Goal: Transaction & Acquisition: Purchase product/service

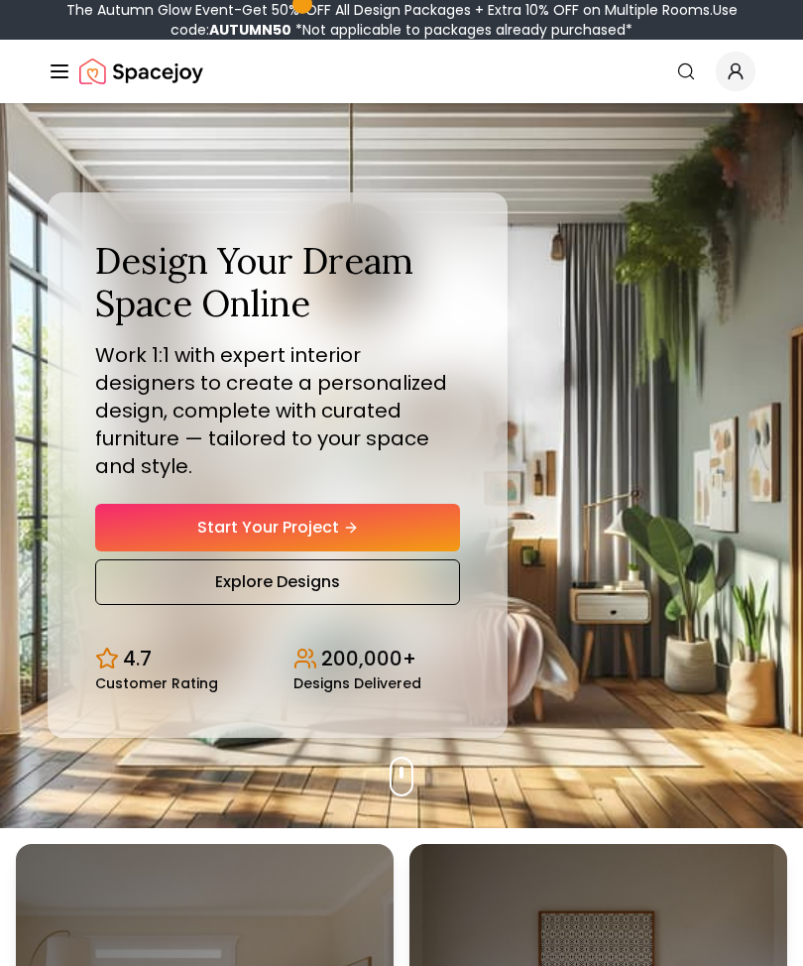
click at [171, 531] on link "Start Your Project" at bounding box center [277, 528] width 365 height 48
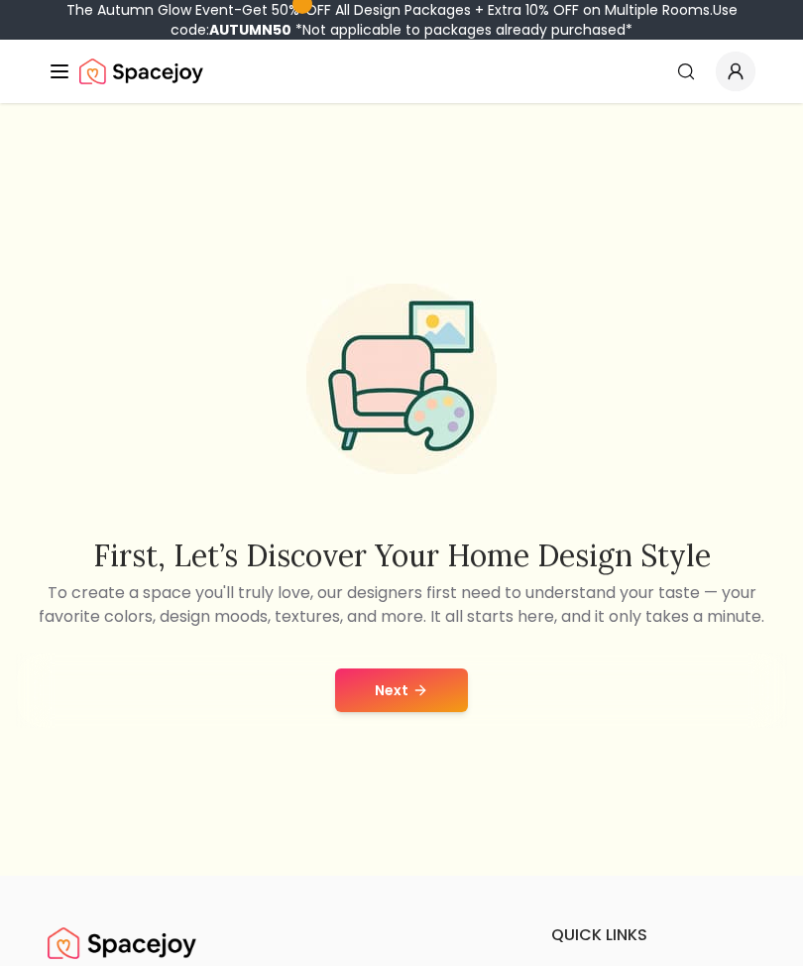
click at [439, 712] on button "Next" at bounding box center [401, 690] width 133 height 44
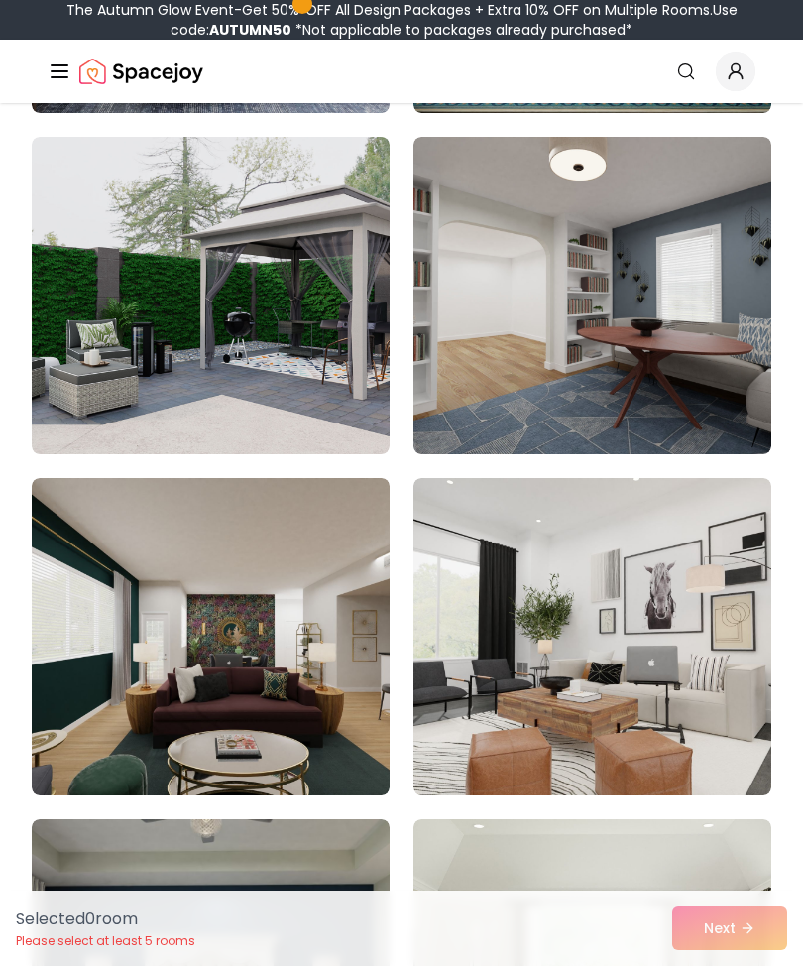
scroll to position [893, 0]
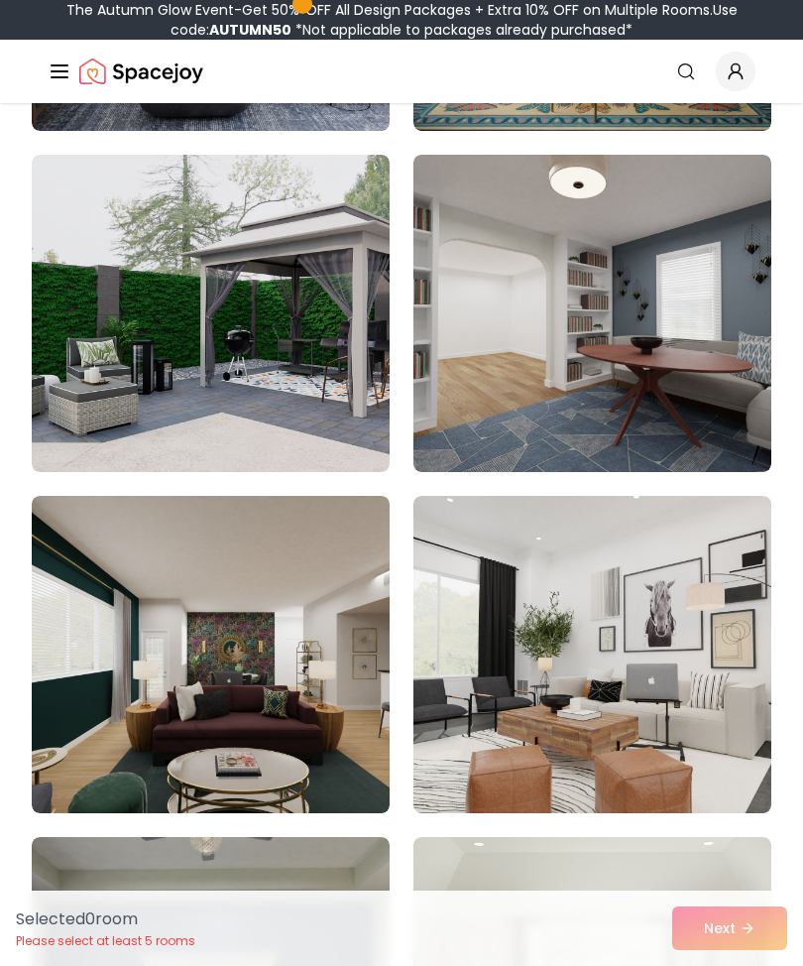
click at [496, 397] on img at bounding box center [593, 313] width 358 height 317
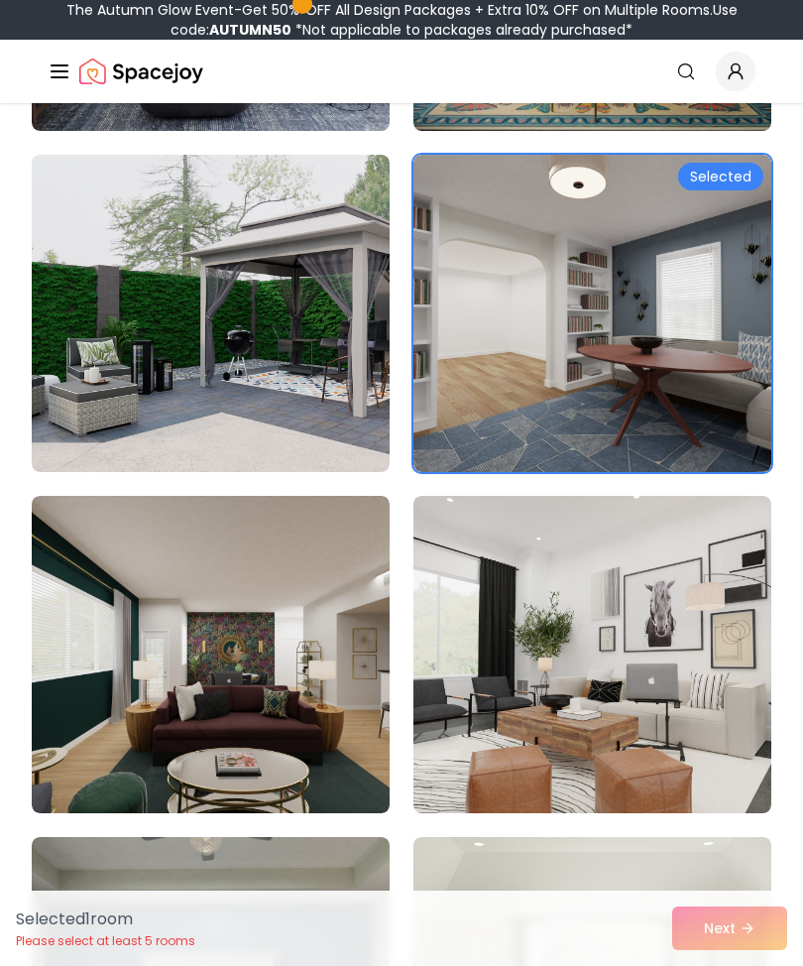
click at [709, 174] on div "Selected" at bounding box center [720, 177] width 85 height 28
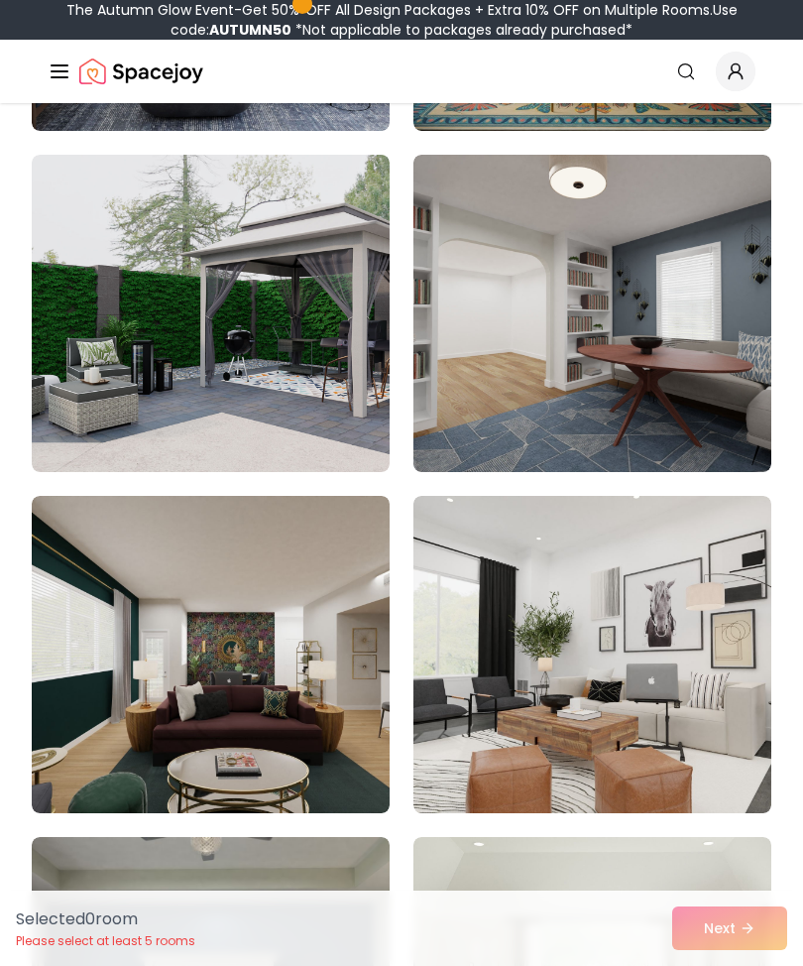
click at [537, 299] on img at bounding box center [593, 313] width 358 height 317
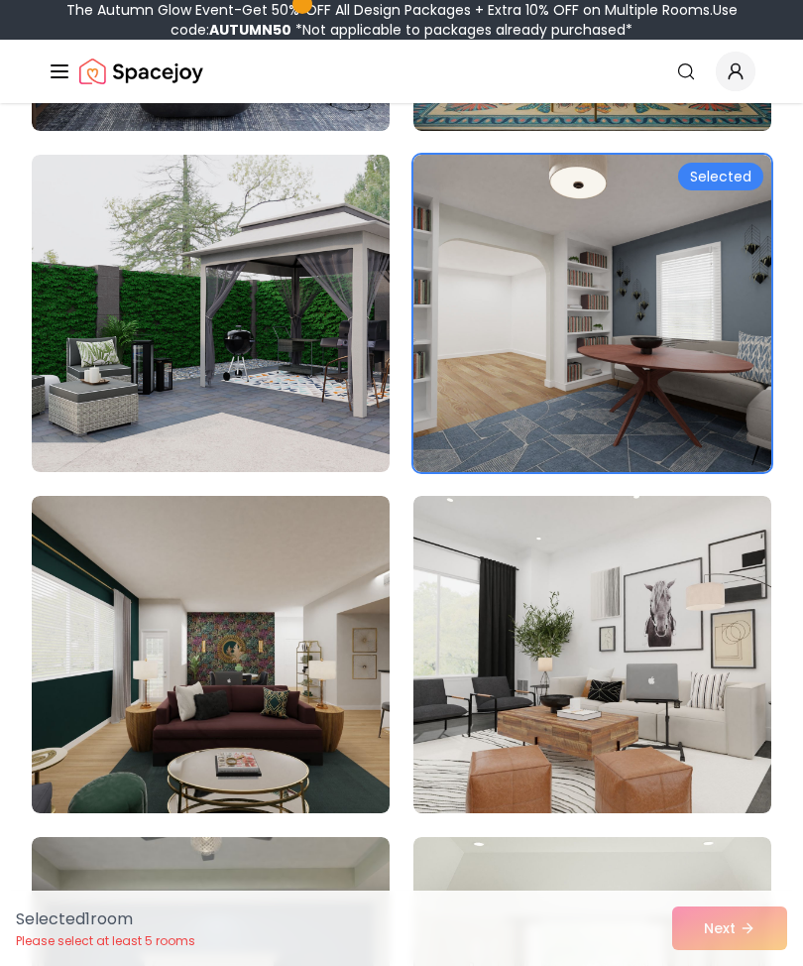
click at [534, 332] on img at bounding box center [593, 313] width 358 height 317
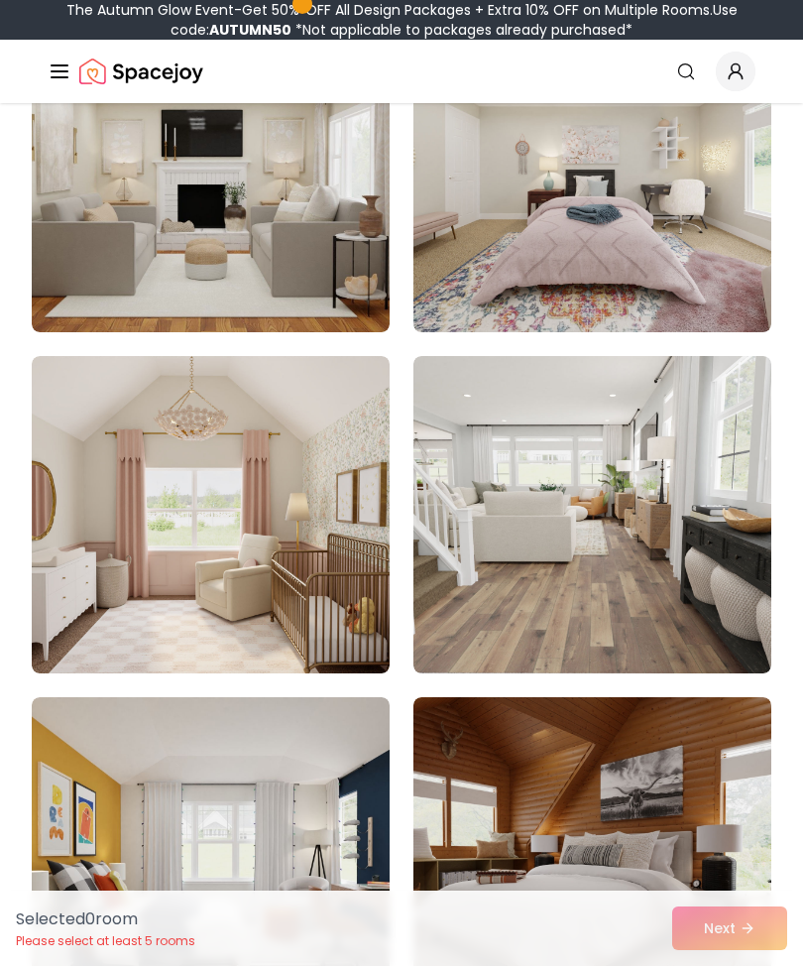
scroll to position [2493, 0]
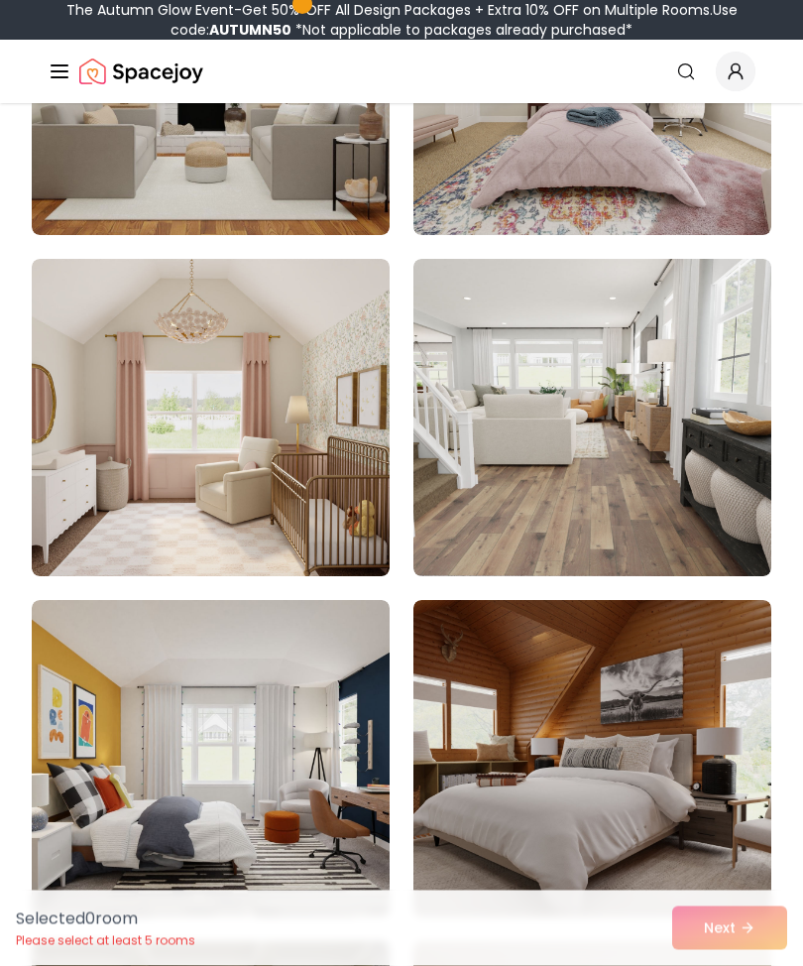
click at [739, 965] on div "Selected 0 room Please select at least 5 rooms Next" at bounding box center [401, 928] width 803 height 75
click at [734, 965] on div "Selected 0 room Please select at least 5 rooms Next" at bounding box center [401, 928] width 803 height 75
click at [733, 965] on div "Selected 0 room Please select at least 5 rooms Next" at bounding box center [401, 928] width 803 height 75
click at [555, 749] on img at bounding box center [593, 758] width 358 height 317
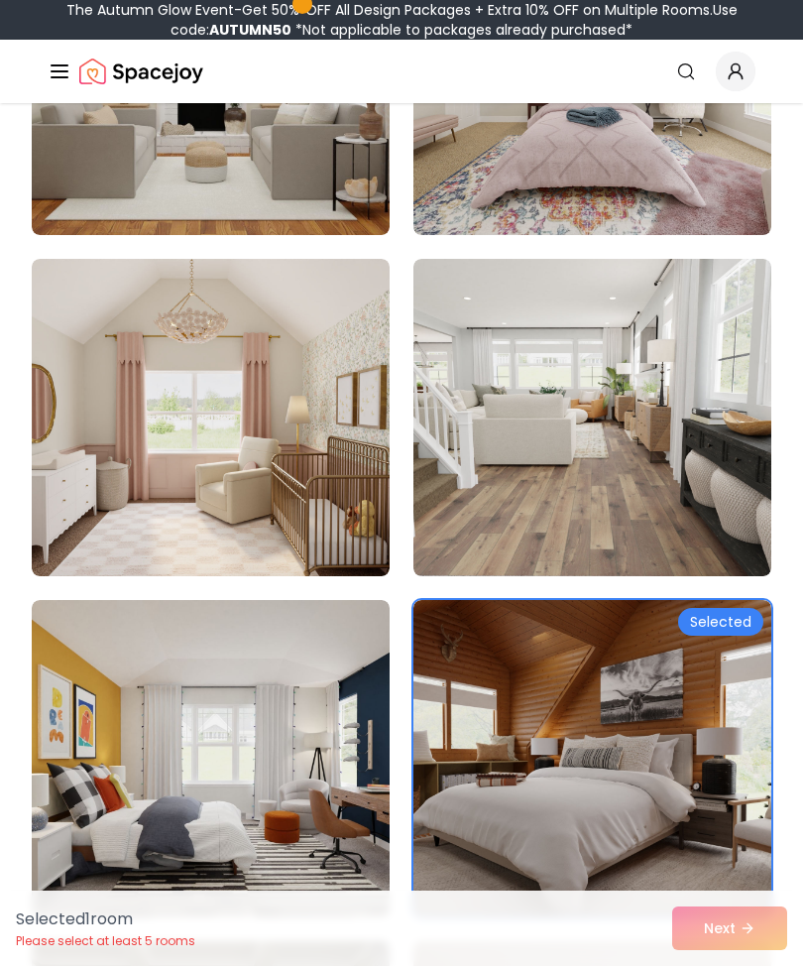
click at [749, 965] on div "Selected 1 room Please select at least 5 rooms Next" at bounding box center [401, 928] width 803 height 75
click at [747, 965] on div "Selected 1 room Please select at least 5 rooms Next" at bounding box center [401, 928] width 803 height 75
click at [739, 965] on div "Selected 1 room Please select at least 5 rooms Next" at bounding box center [401, 928] width 803 height 75
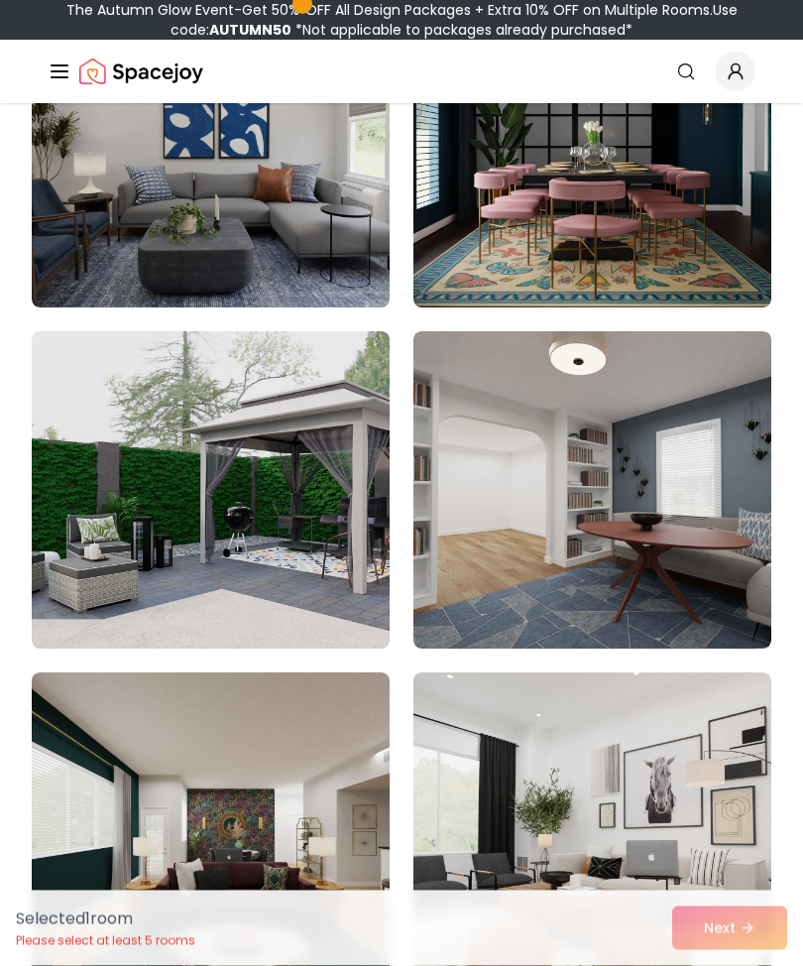
scroll to position [716, 0]
click at [745, 965] on div "Selected 1 room Please select at least 5 rooms Next" at bounding box center [401, 928] width 803 height 75
click at [752, 965] on div "Selected 1 room Please select at least 5 rooms Next" at bounding box center [401, 928] width 803 height 75
click at [742, 965] on div "Selected 1 room Please select at least 5 rooms Next" at bounding box center [401, 928] width 803 height 75
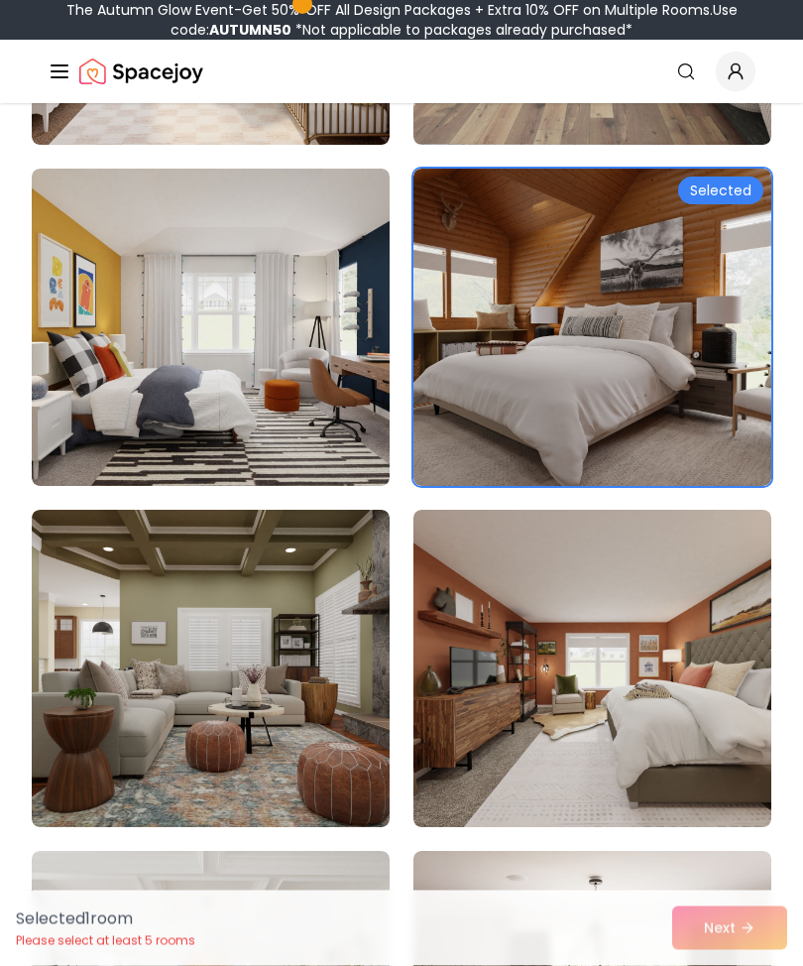
scroll to position [2926, 0]
click at [360, 661] on img at bounding box center [211, 668] width 358 height 317
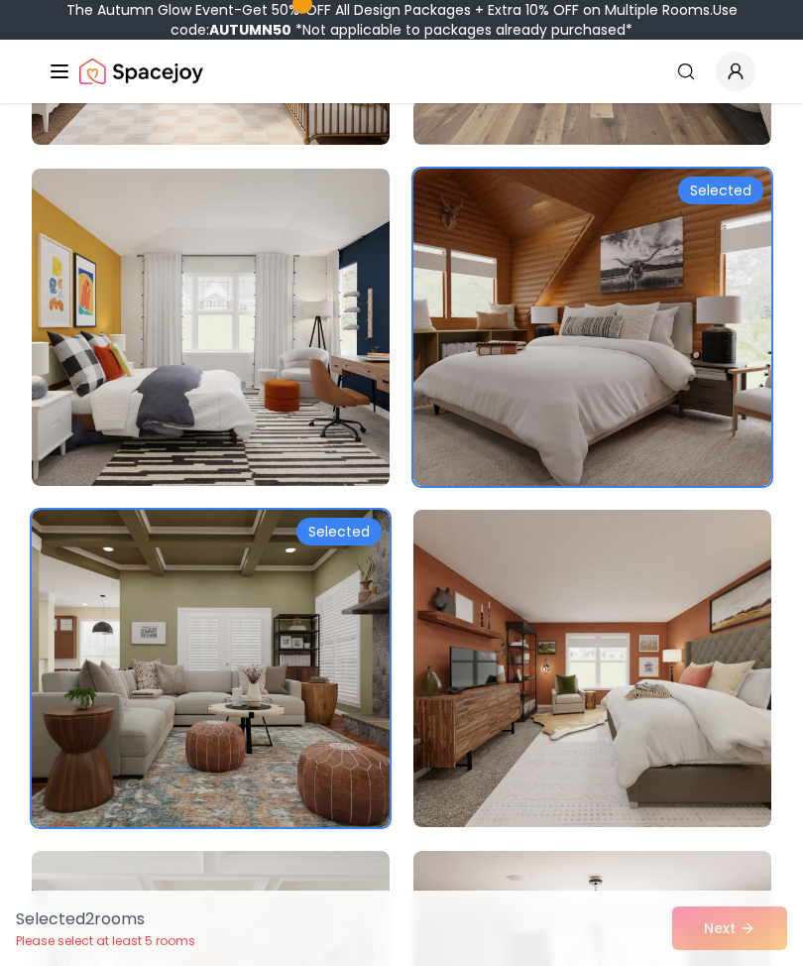
click at [337, 691] on img at bounding box center [211, 668] width 358 height 317
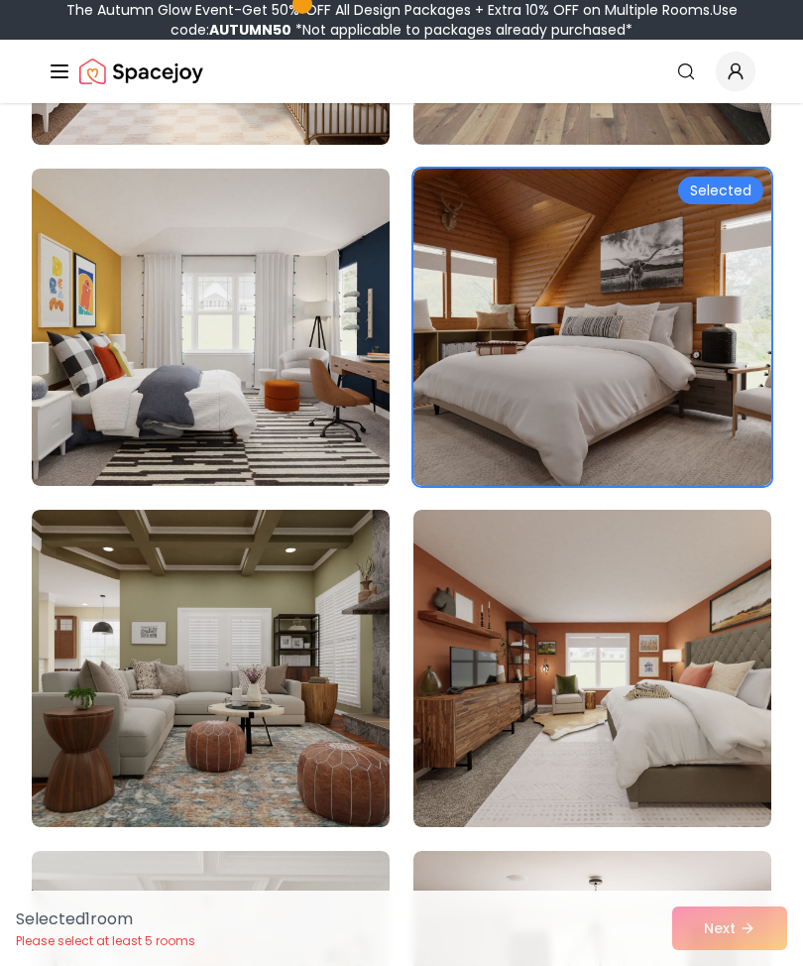
click at [588, 713] on img at bounding box center [593, 668] width 358 height 317
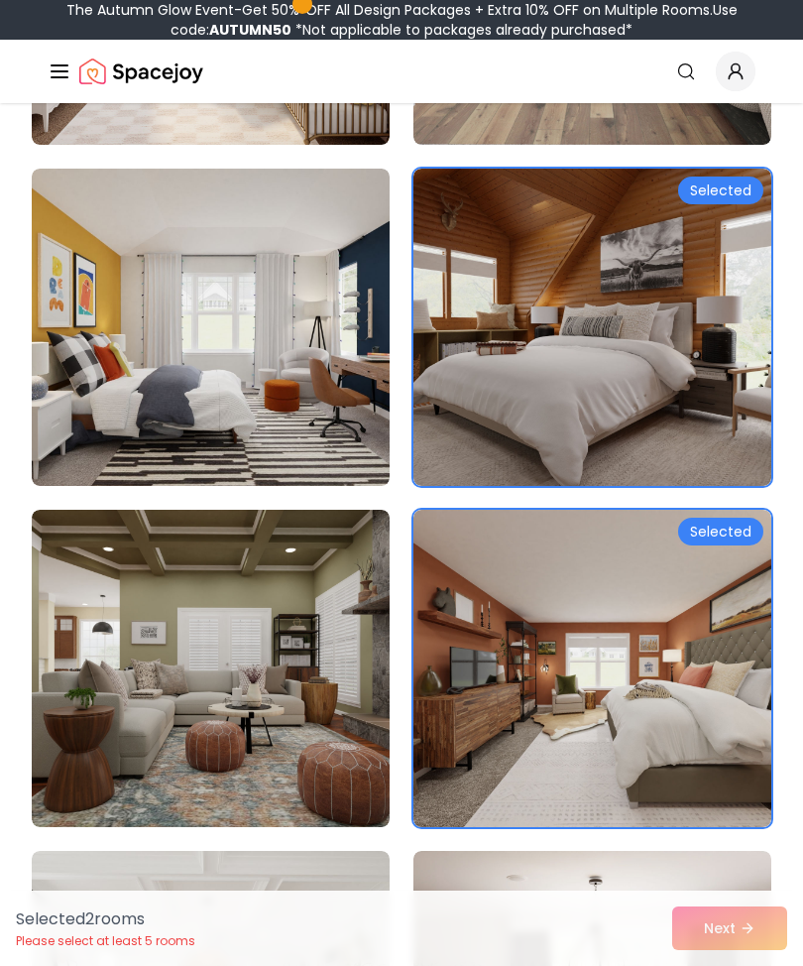
click at [346, 345] on img at bounding box center [211, 327] width 358 height 317
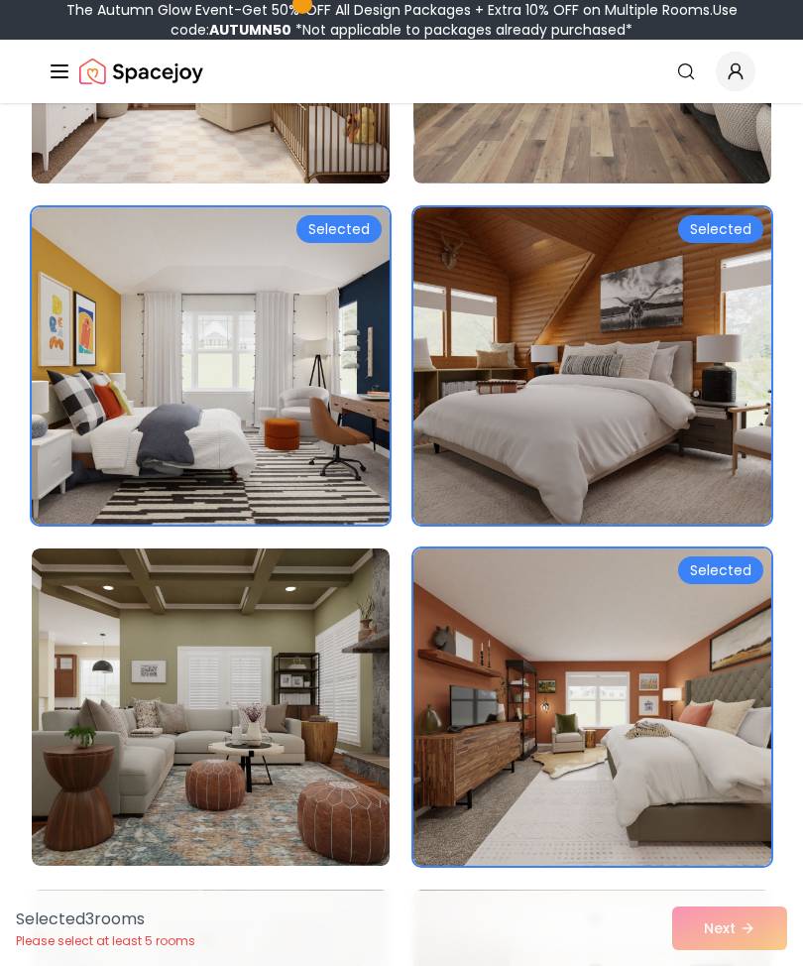
scroll to position [2892, 0]
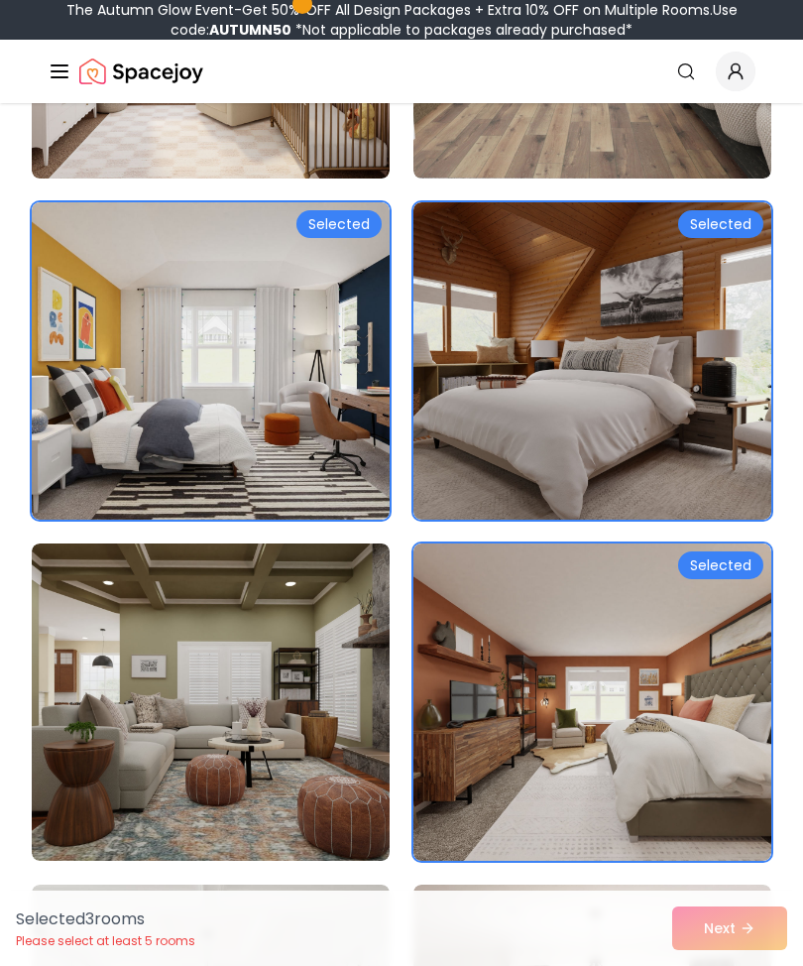
click at [608, 735] on img at bounding box center [593, 701] width 358 height 317
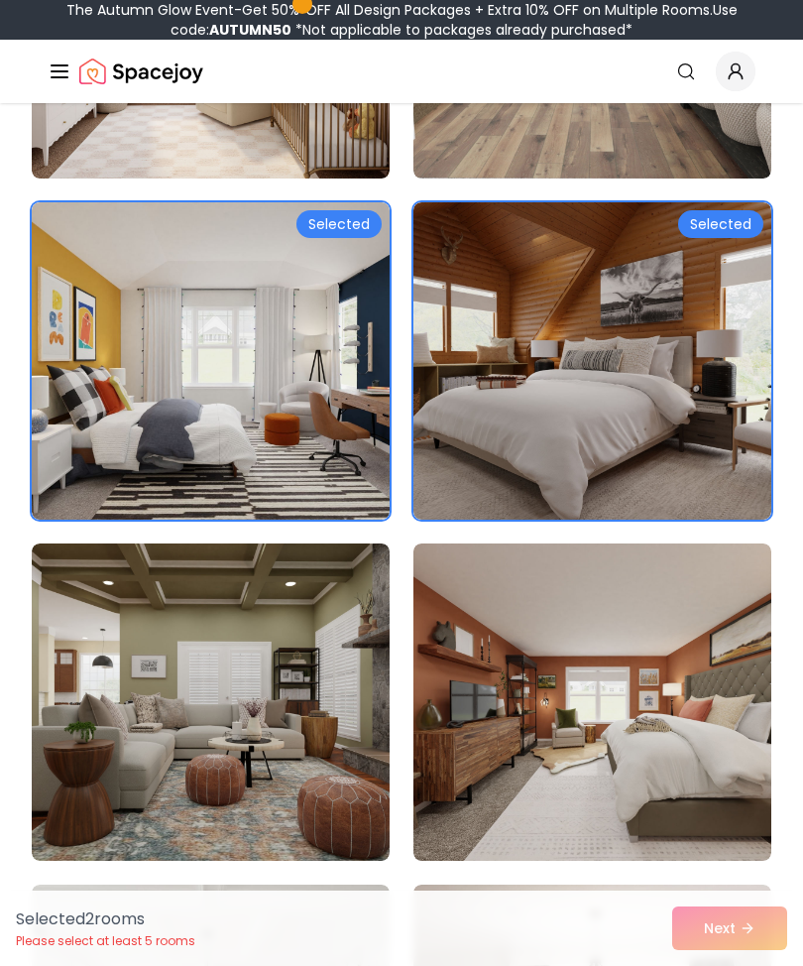
click at [558, 697] on img at bounding box center [593, 701] width 358 height 317
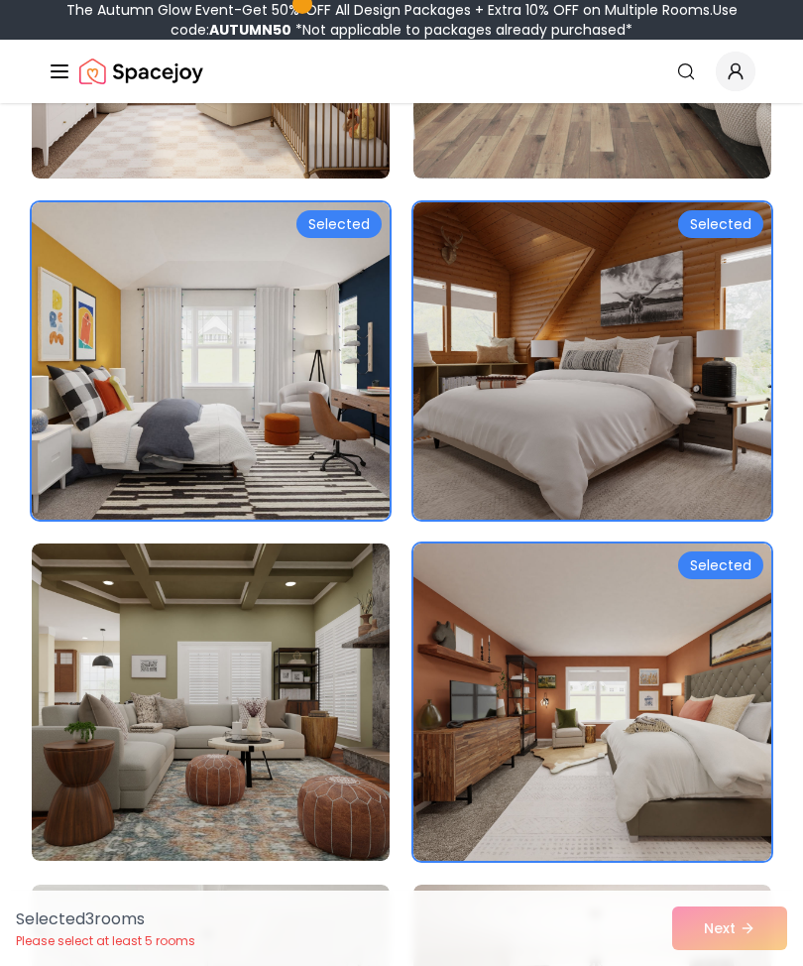
click at [311, 782] on img at bounding box center [211, 701] width 358 height 317
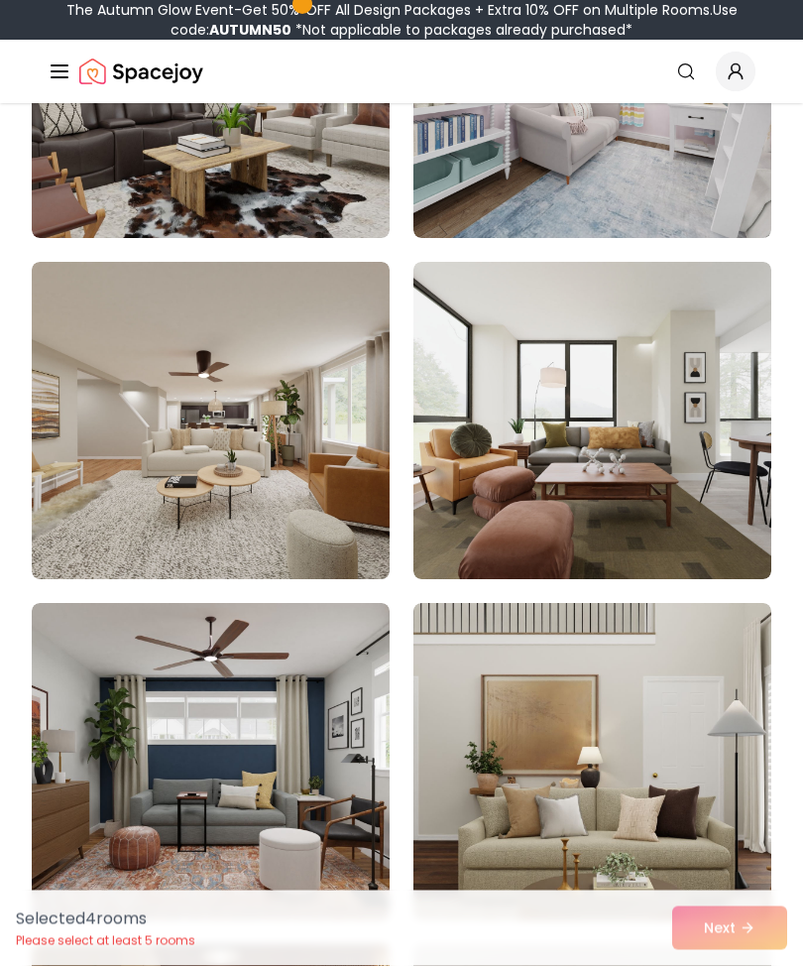
scroll to position [4197, 0]
click at [647, 797] on img at bounding box center [593, 761] width 358 height 317
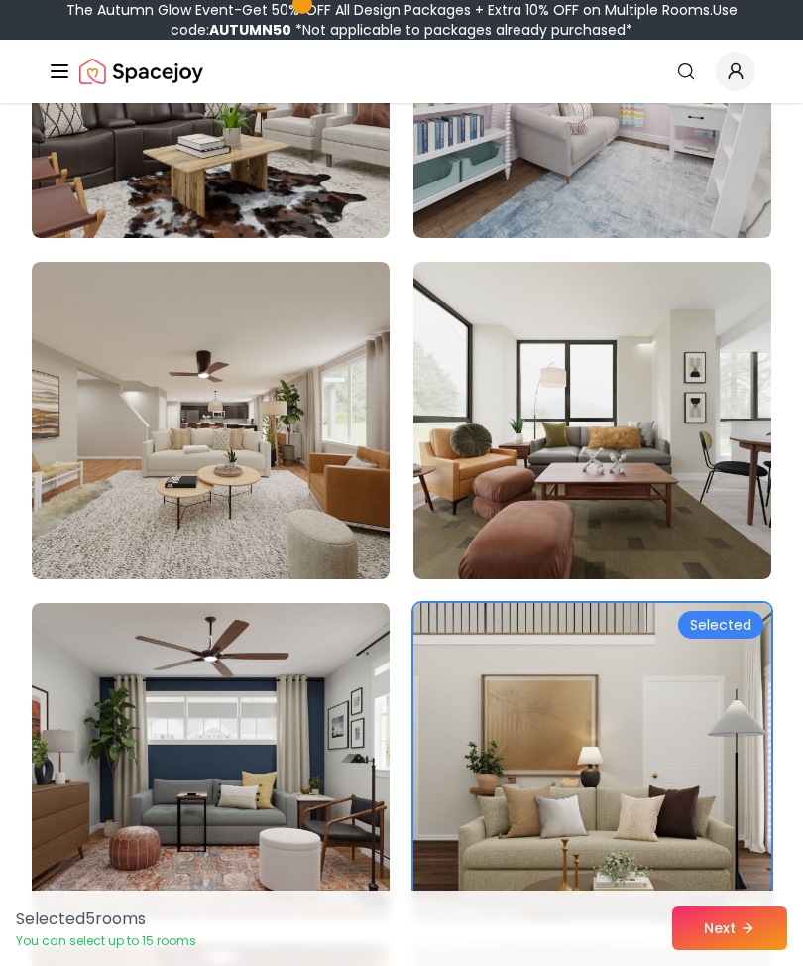
click at [739, 950] on button "Next" at bounding box center [729, 928] width 115 height 44
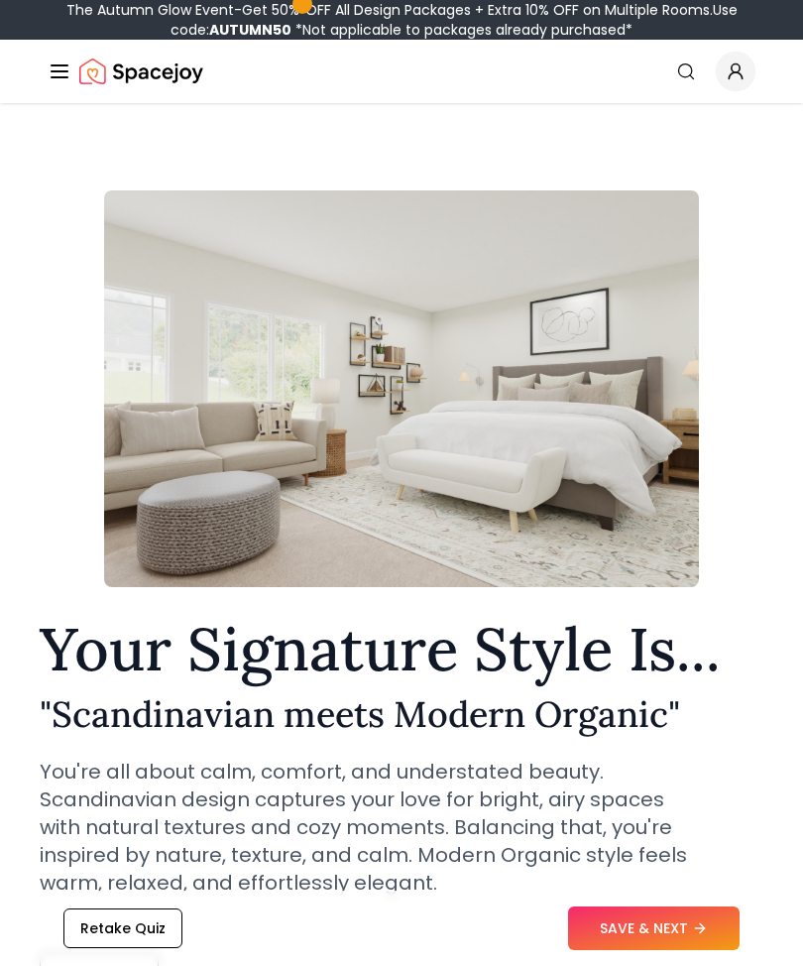
click at [689, 906] on button "SAVE & NEXT" at bounding box center [654, 928] width 172 height 44
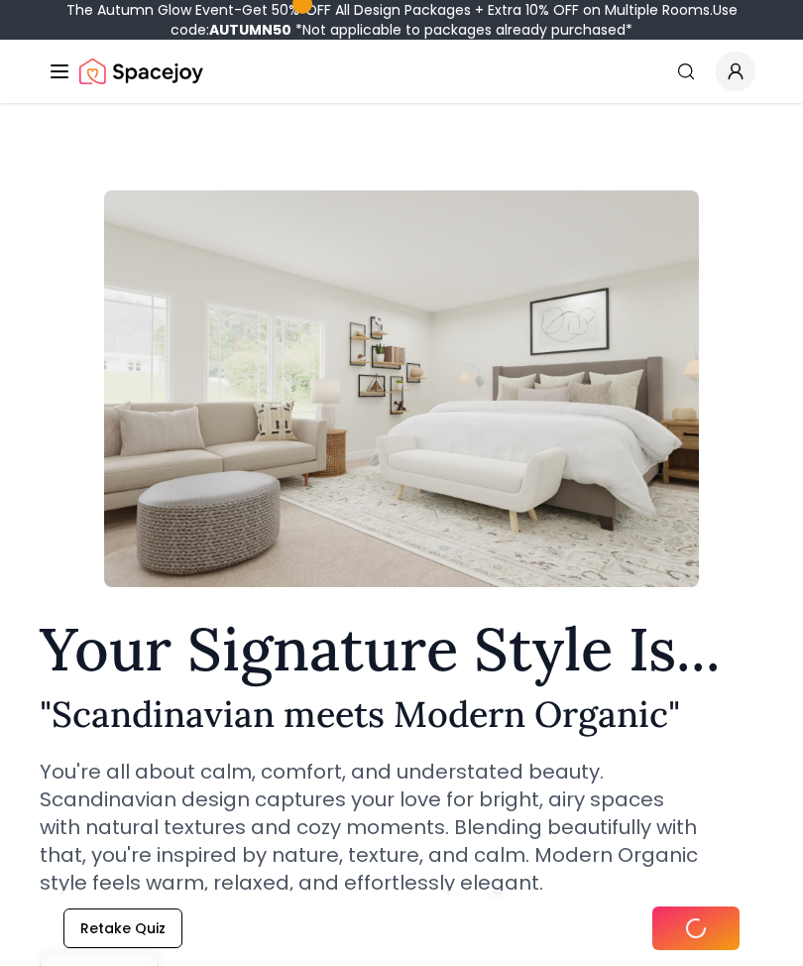
click at [689, 906] on div at bounding box center [696, 928] width 24 height 87
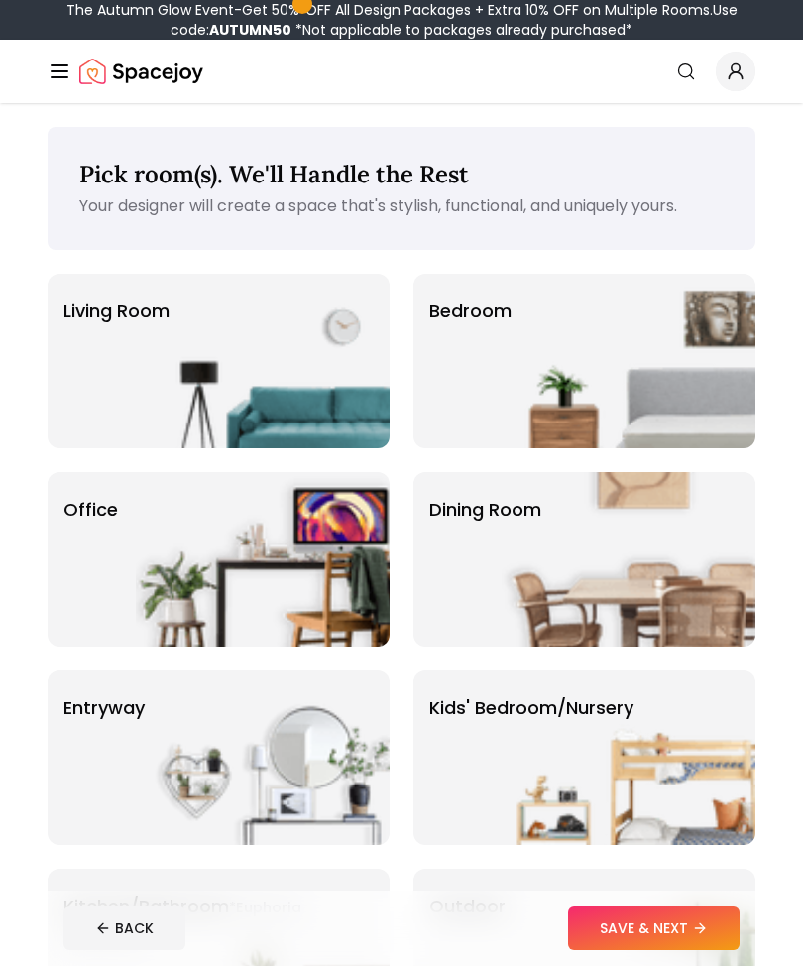
click at [606, 358] on img at bounding box center [629, 361] width 254 height 175
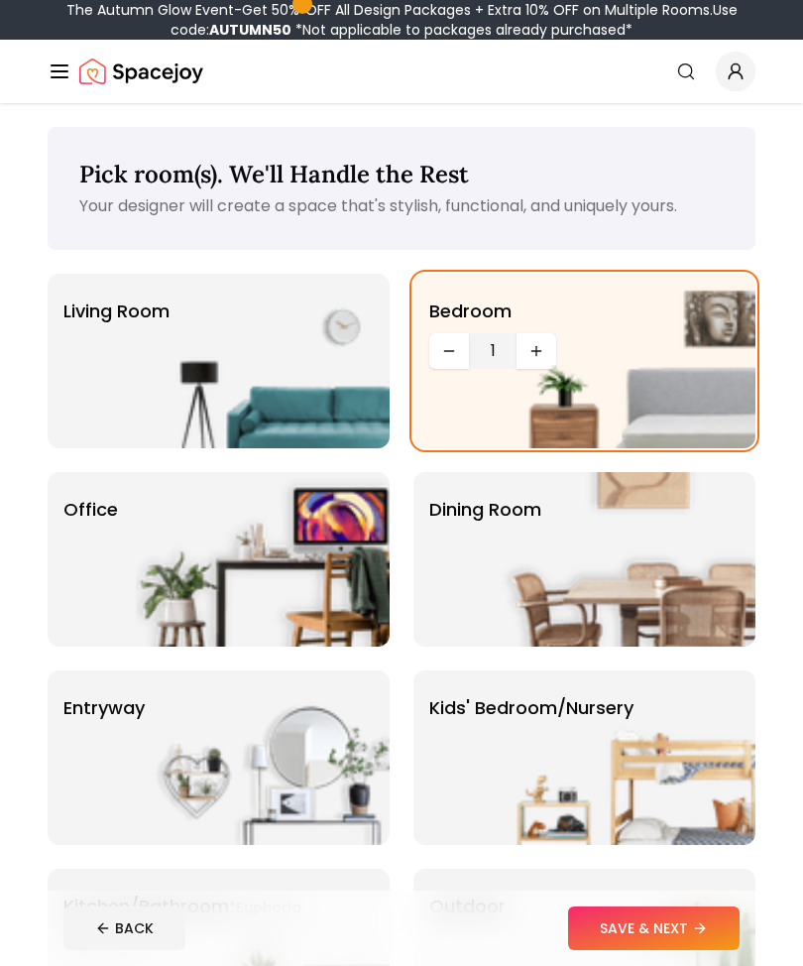
click at [539, 362] on img at bounding box center [629, 361] width 254 height 175
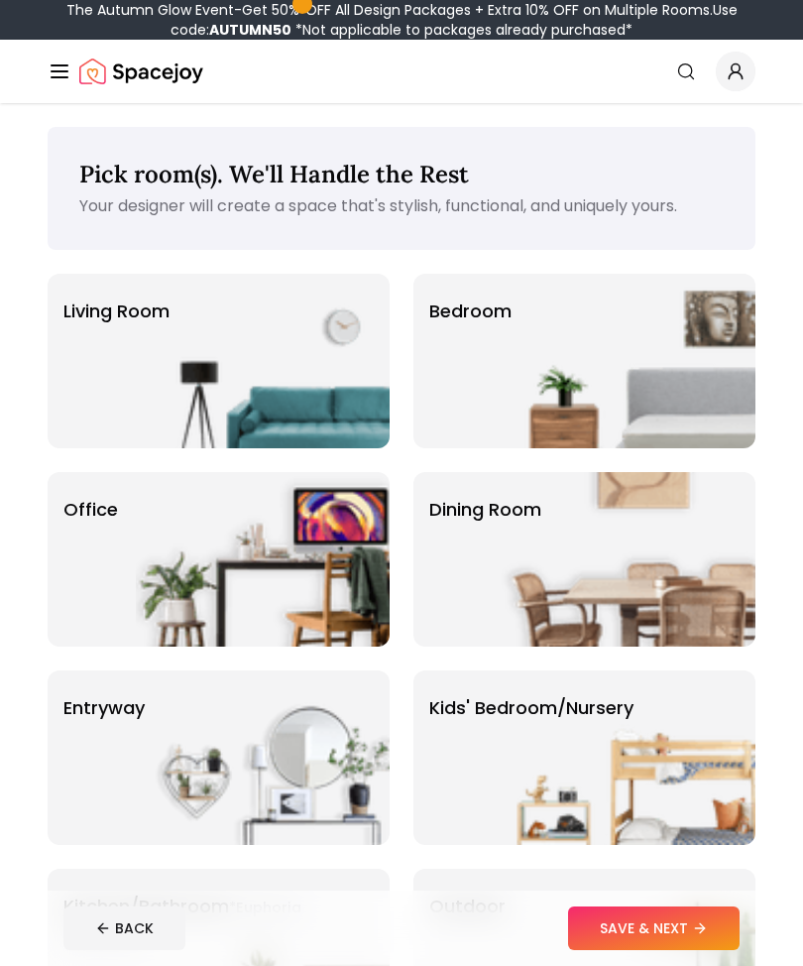
click at [539, 361] on img at bounding box center [629, 361] width 254 height 175
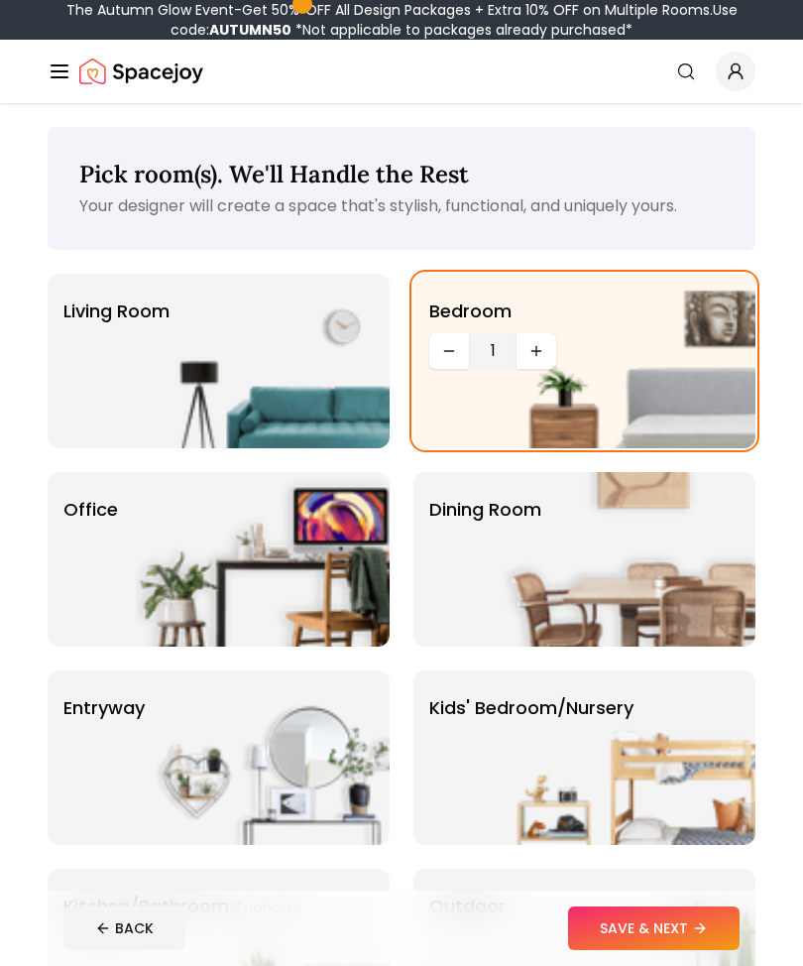
click at [683, 925] on button "SAVE & NEXT" at bounding box center [654, 928] width 172 height 44
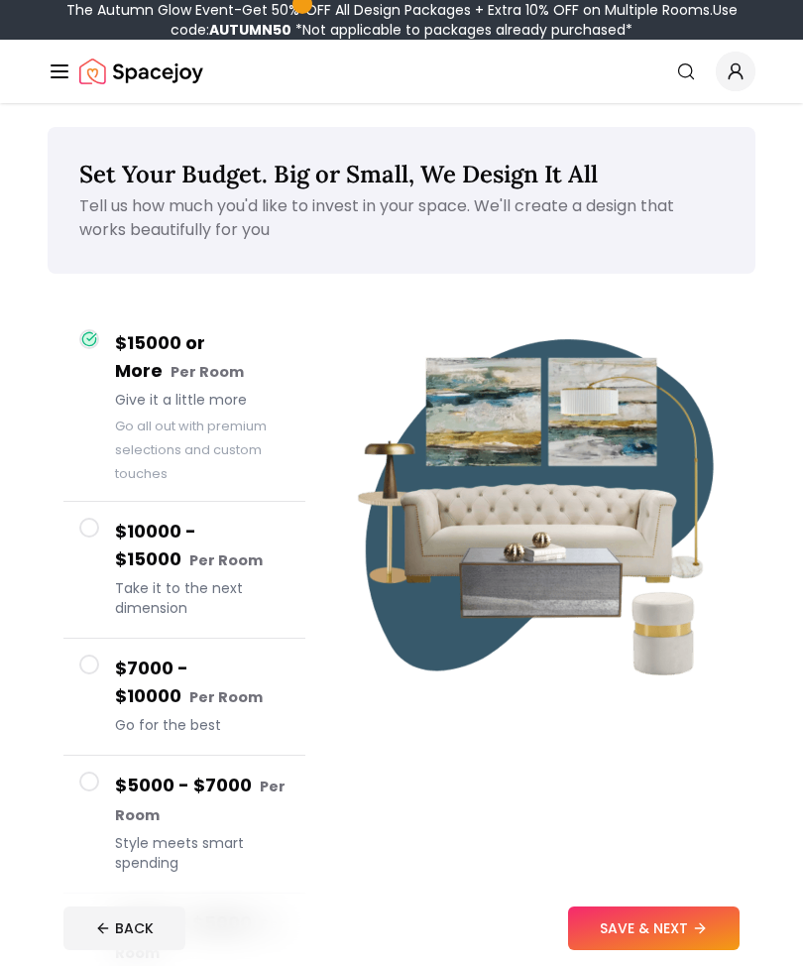
click at [206, 386] on h4 "$15000 or More Per Room" at bounding box center [202, 357] width 175 height 57
click at [244, 362] on small "Per Room" at bounding box center [207, 372] width 73 height 20
click at [666, 913] on button "SAVE & NEXT" at bounding box center [654, 928] width 172 height 44
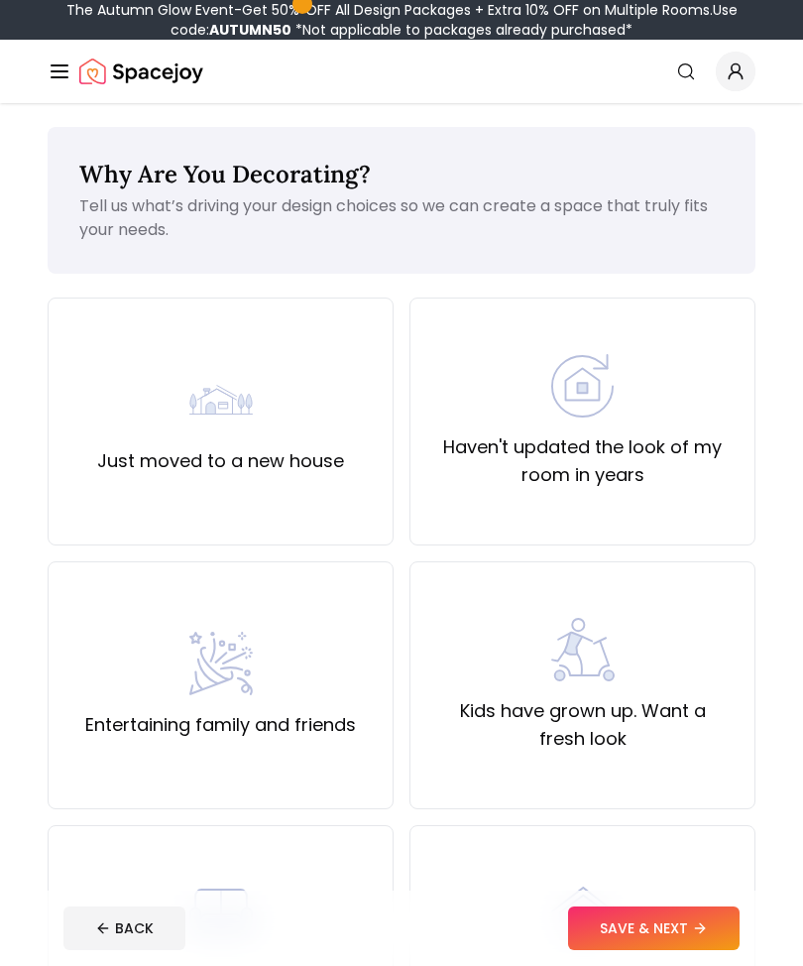
click at [299, 500] on div "Just moved to a new house" at bounding box center [221, 422] width 346 height 248
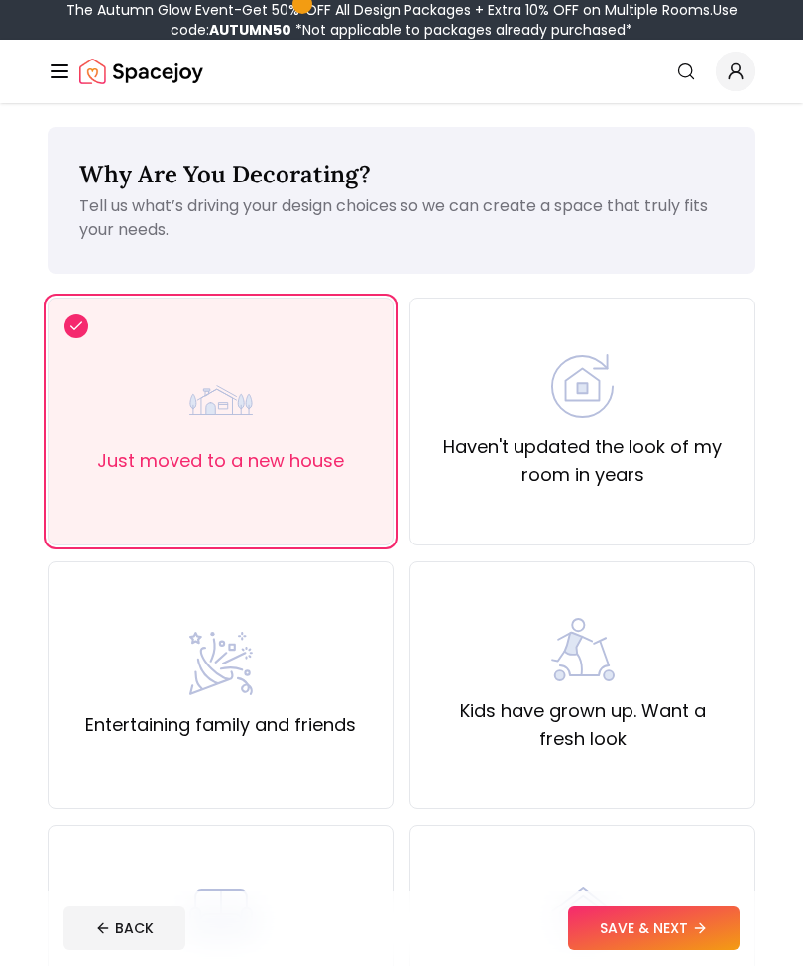
click at [660, 933] on button "SAVE & NEXT" at bounding box center [654, 928] width 172 height 44
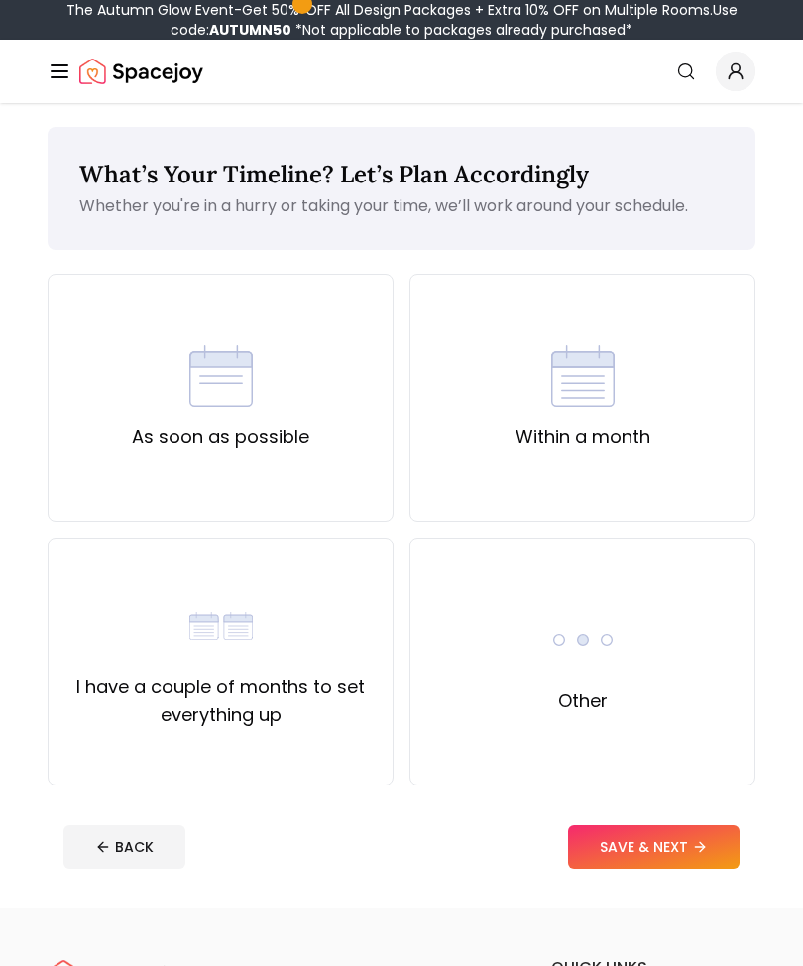
click at [322, 457] on div "As soon as possible" at bounding box center [221, 398] width 346 height 248
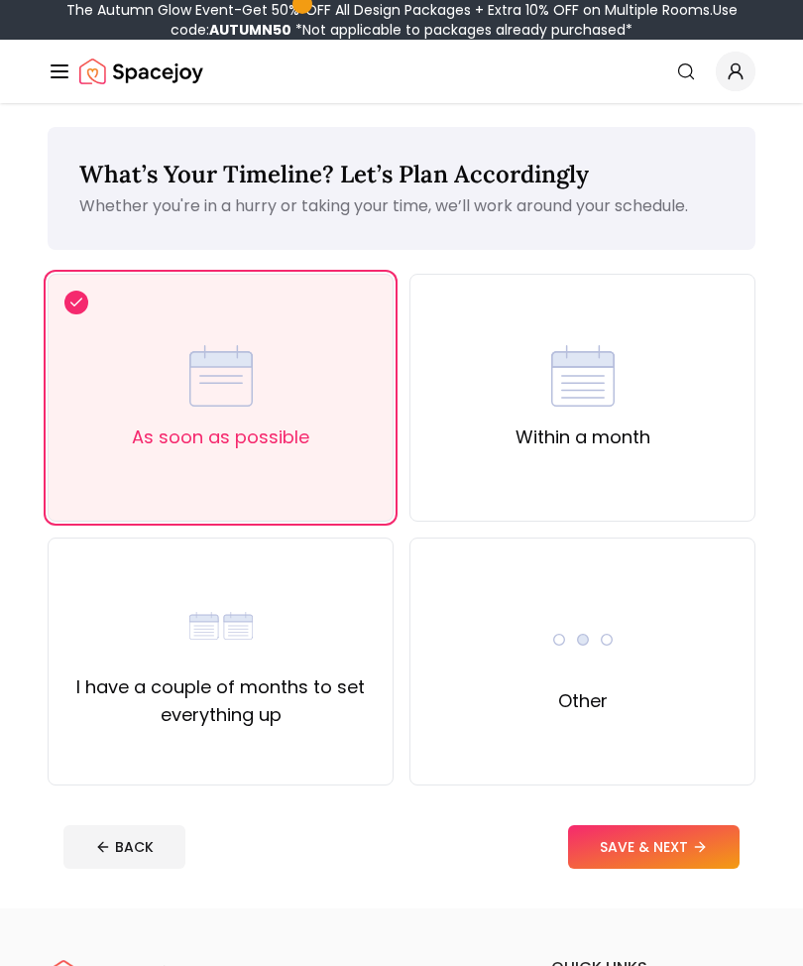
click at [661, 844] on button "SAVE & NEXT" at bounding box center [654, 847] width 172 height 44
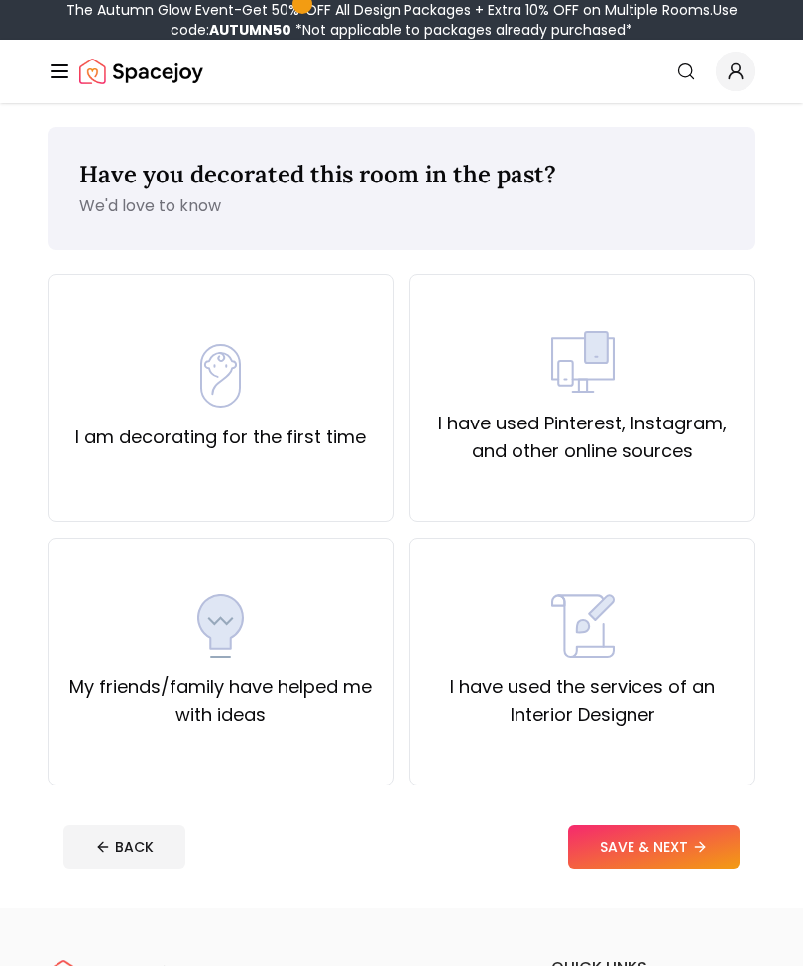
click at [205, 406] on img at bounding box center [220, 375] width 63 height 63
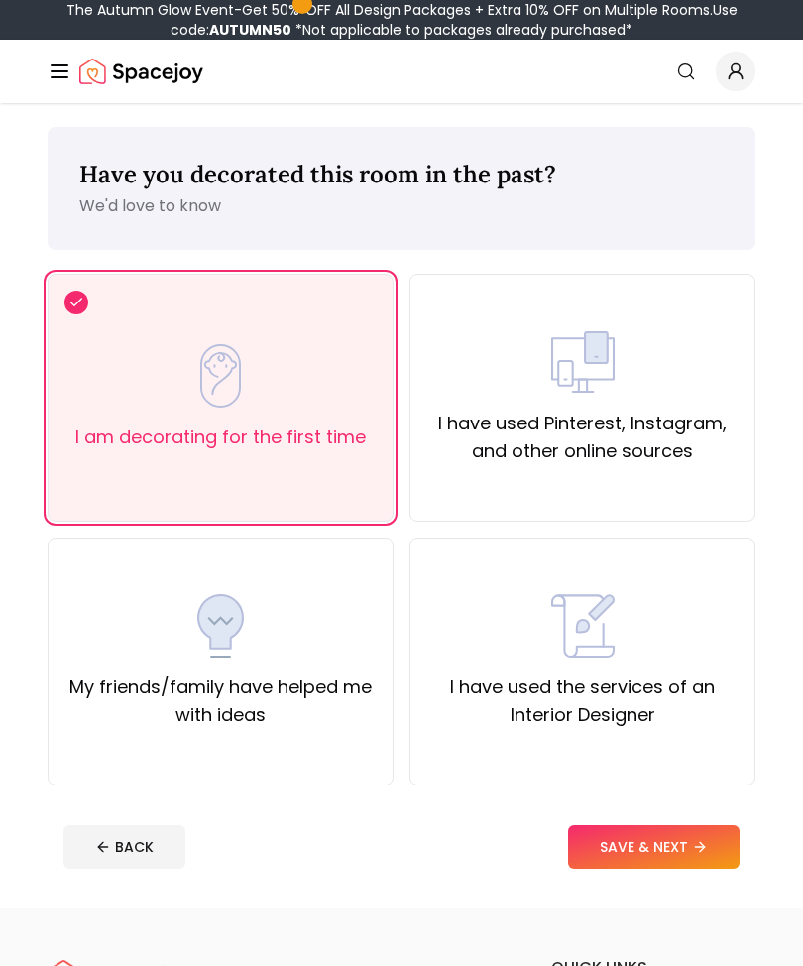
click at [653, 861] on button "SAVE & NEXT" at bounding box center [654, 847] width 172 height 44
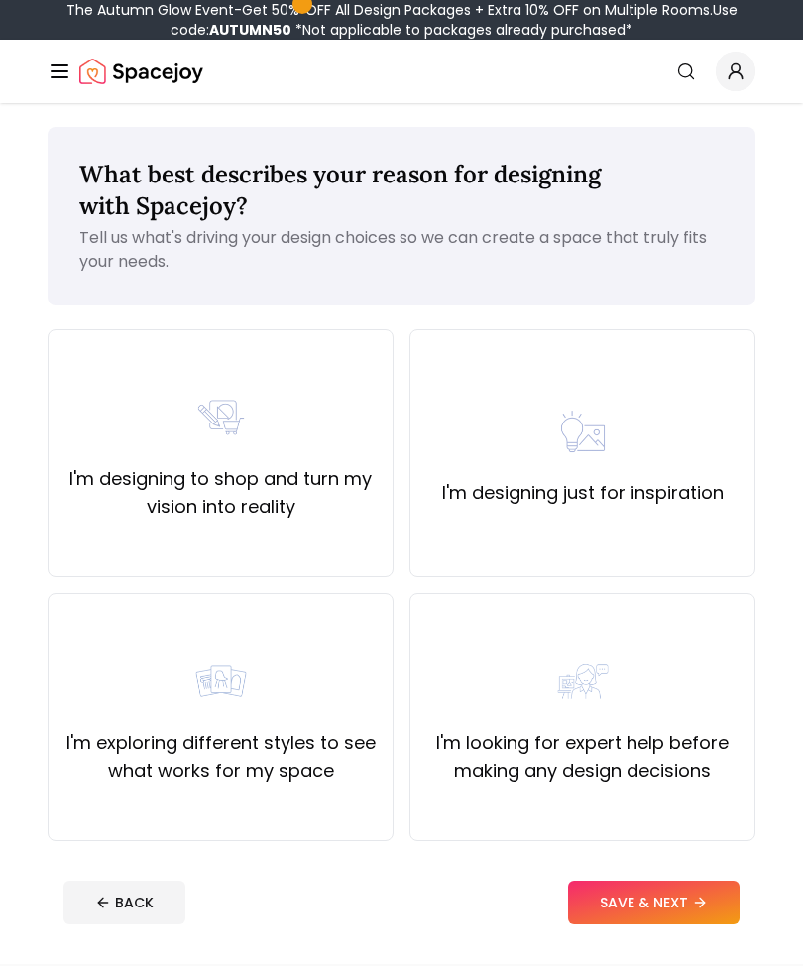
click at [333, 479] on label "I'm designing to shop and turn my vision into reality" at bounding box center [220, 493] width 312 height 56
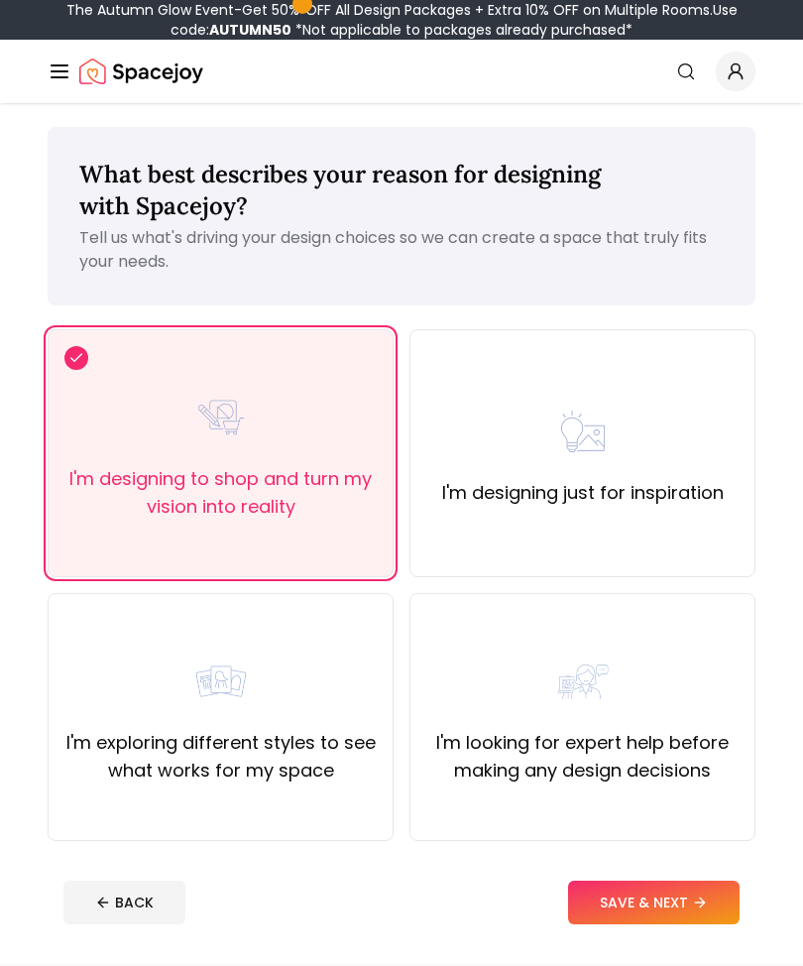
click at [609, 421] on img at bounding box center [582, 431] width 63 height 63
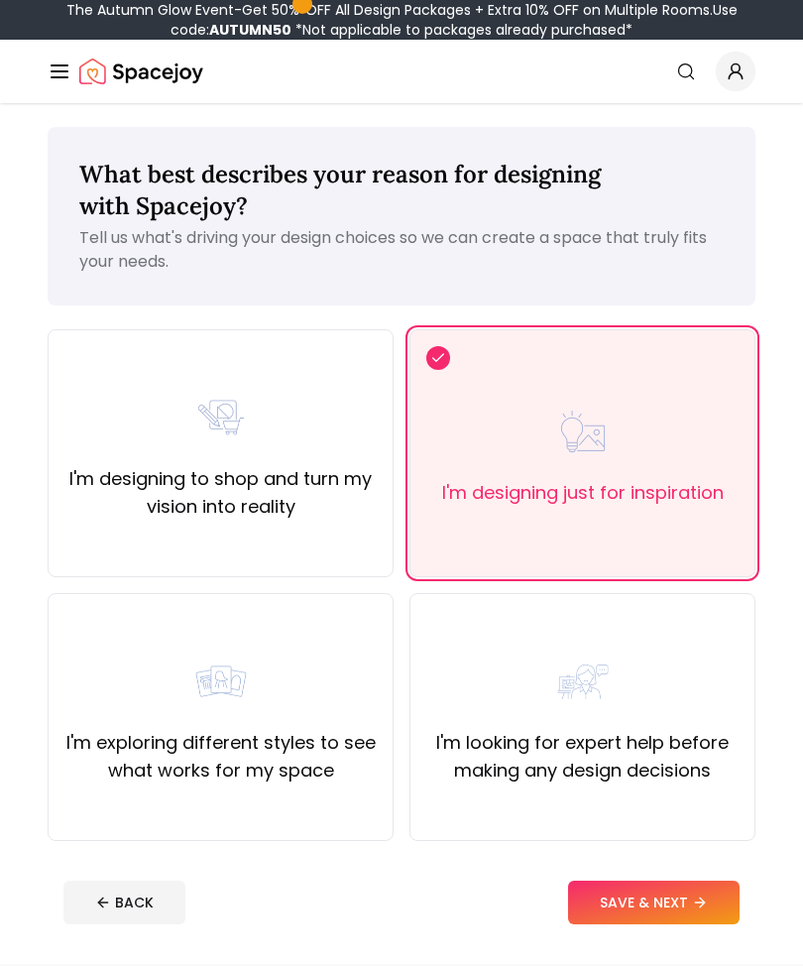
click at [287, 508] on label "I'm designing to shop and turn my vision into reality" at bounding box center [220, 493] width 312 height 56
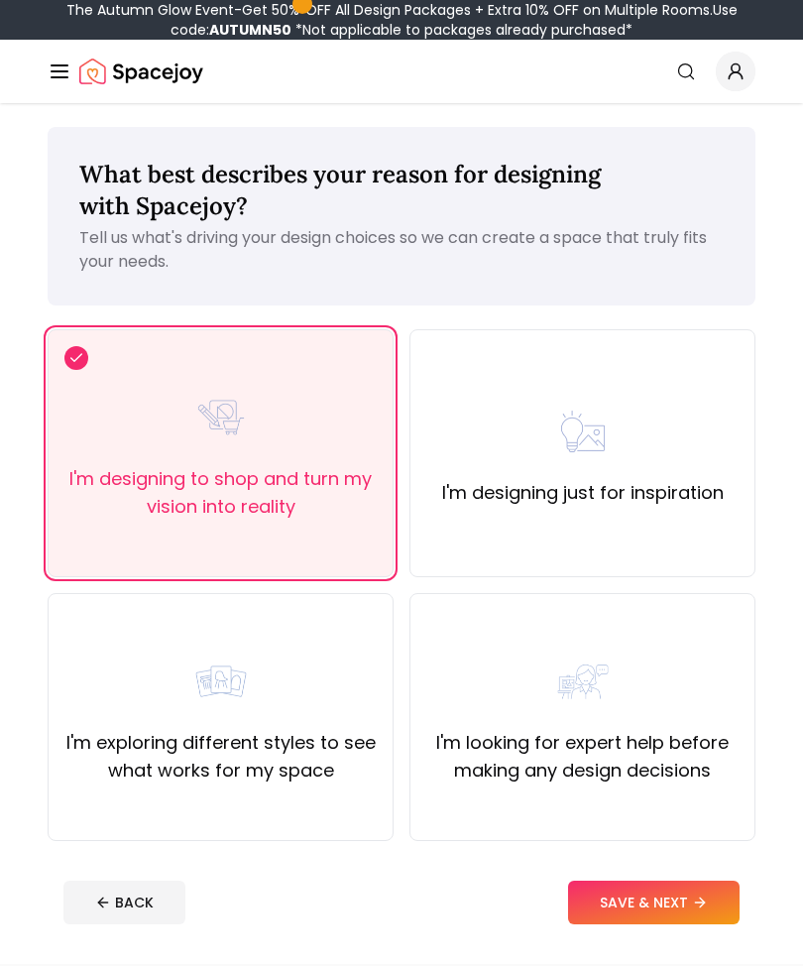
click at [676, 906] on button "SAVE & NEXT" at bounding box center [654, 903] width 172 height 44
